Goal: Task Accomplishment & Management: Complete application form

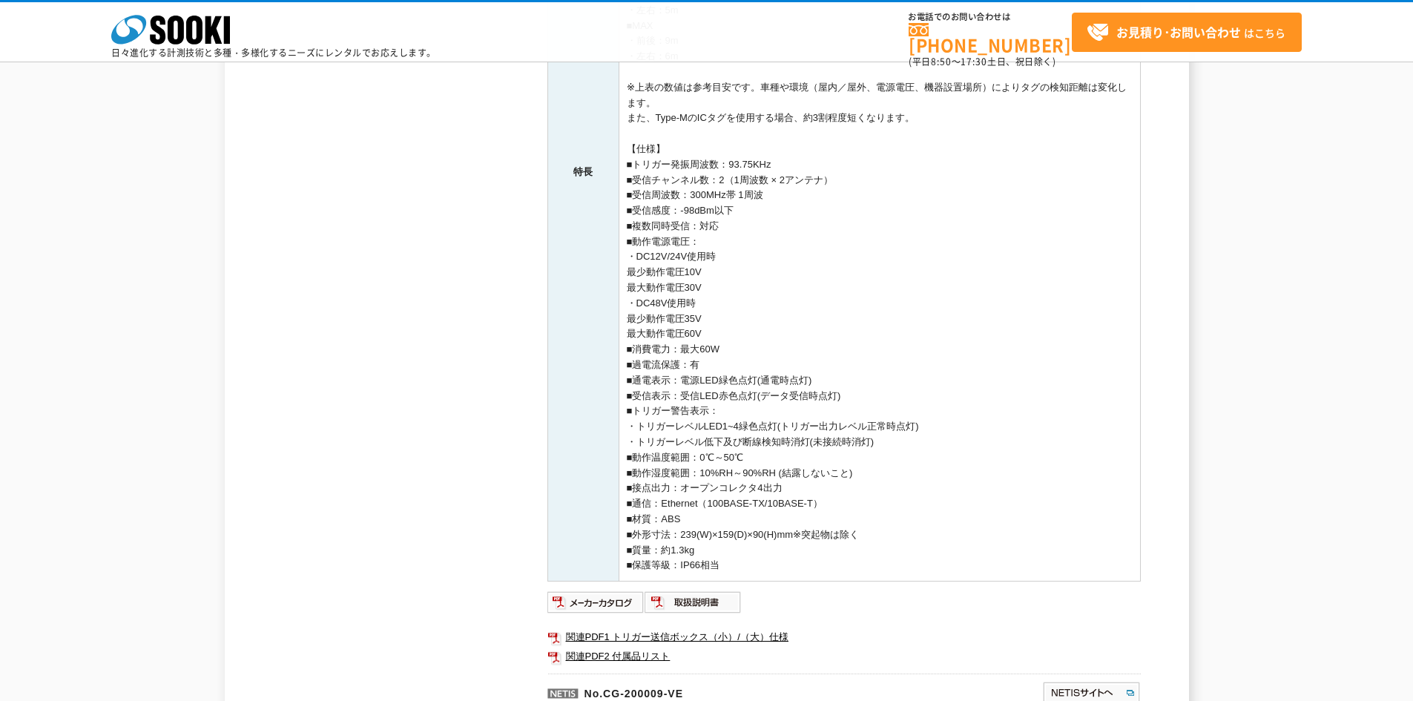
scroll to position [593, 0]
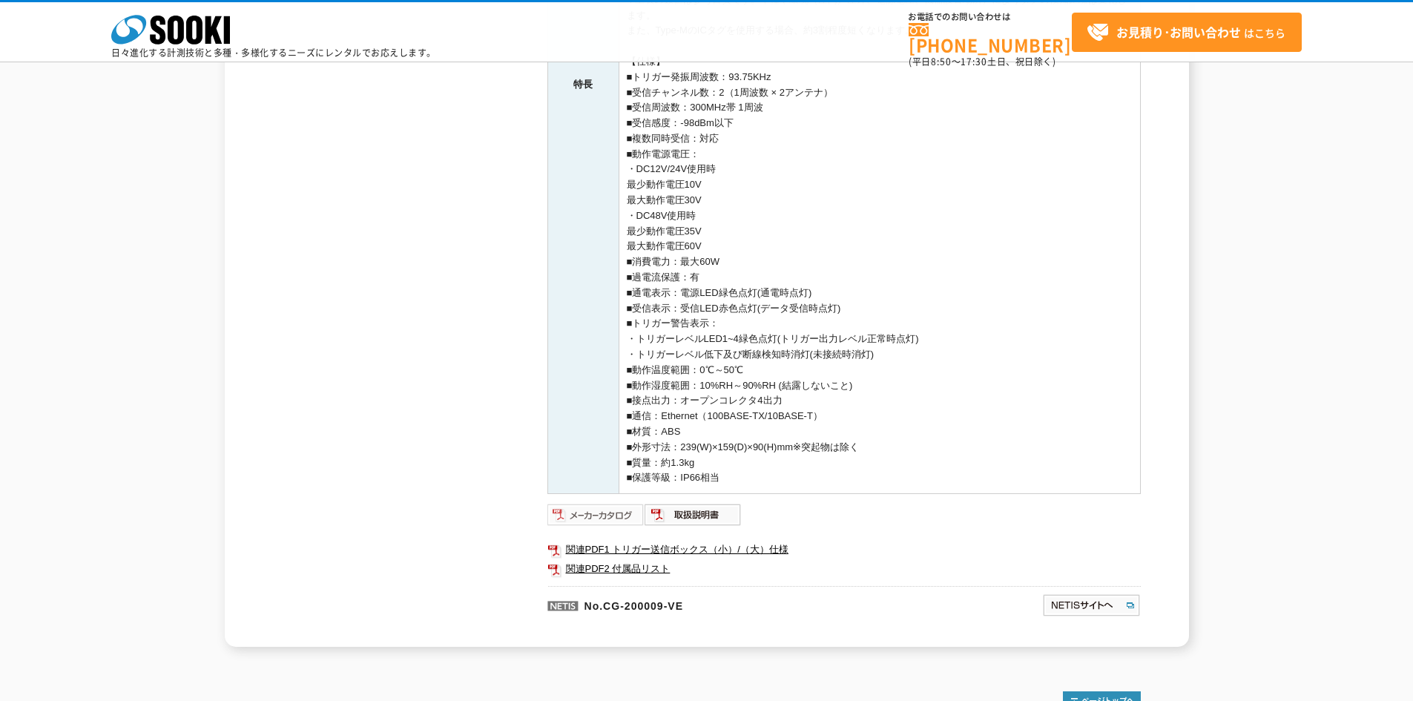
click at [588, 517] on img at bounding box center [595, 515] width 97 height 24
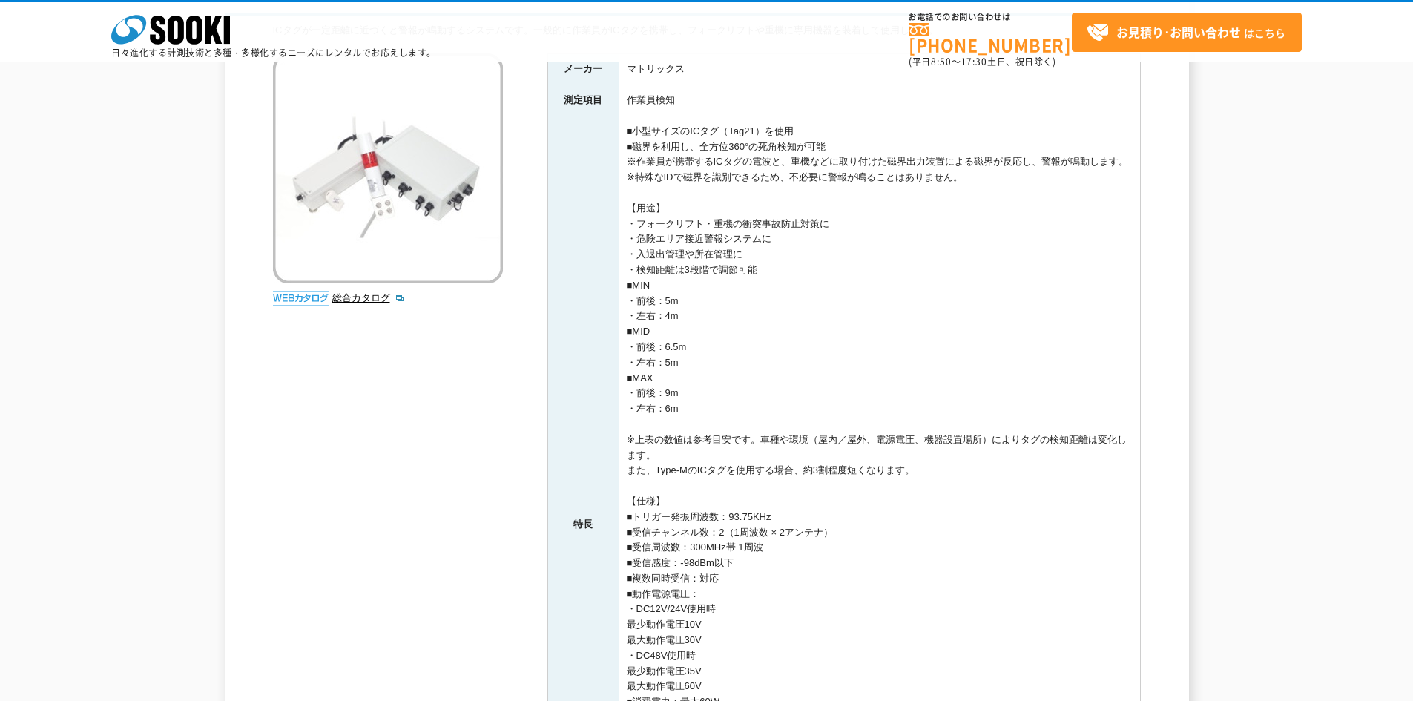
scroll to position [0, 0]
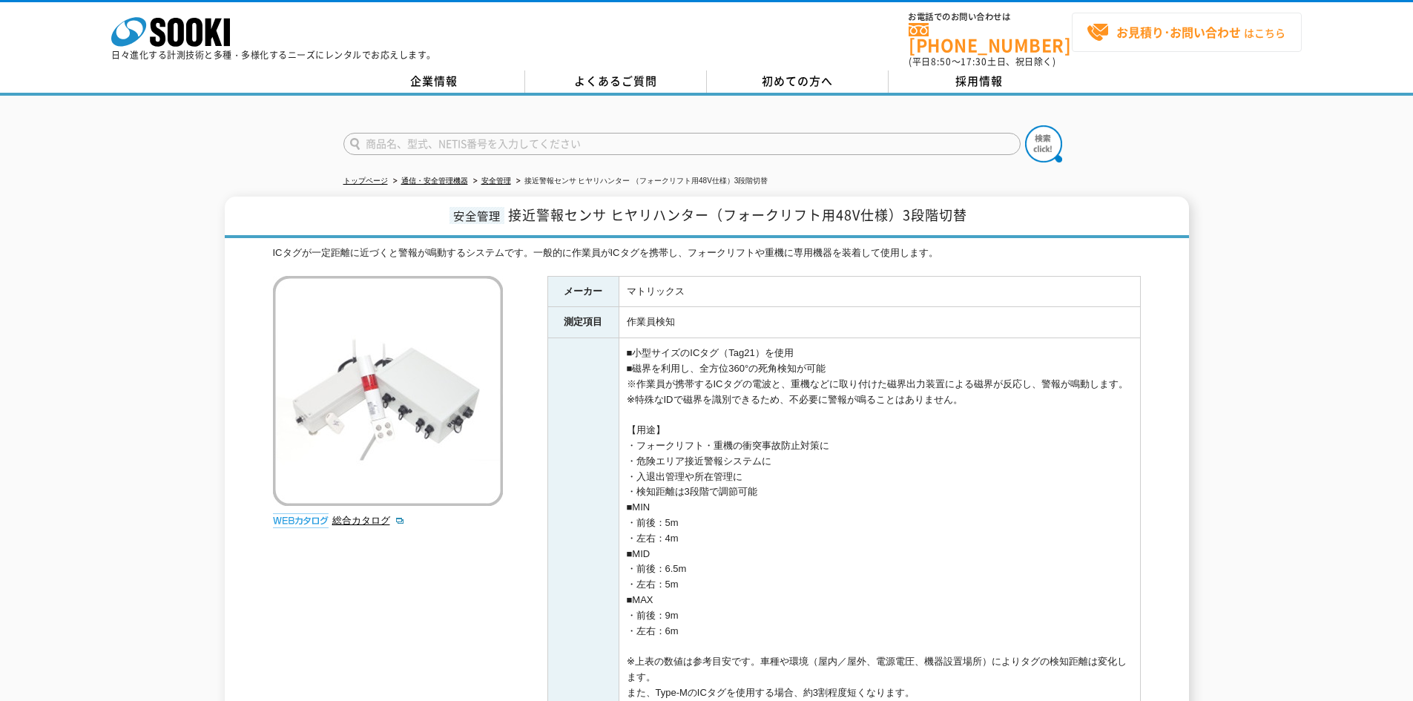
click at [1142, 27] on strong "お見積り･お問い合わせ" at bounding box center [1178, 32] width 125 height 18
